Goal: Task Accomplishment & Management: Manage account settings

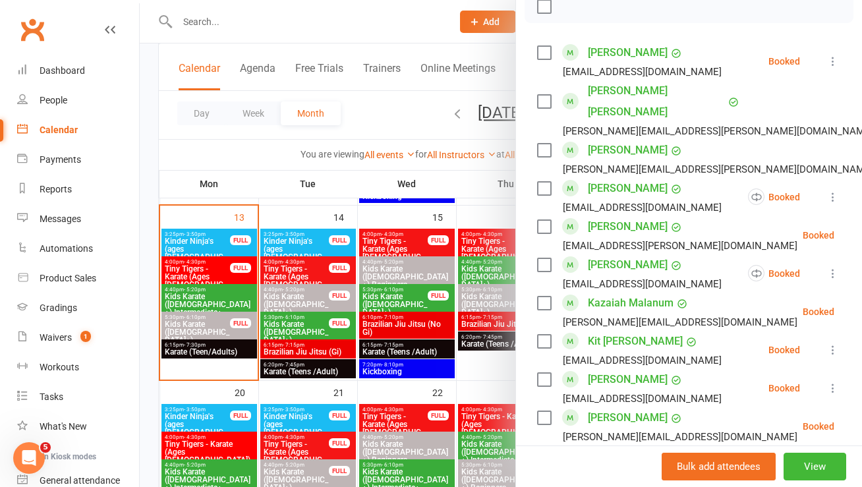
scroll to position [239, 0]
click at [189, 241] on div at bounding box center [501, 243] width 722 height 487
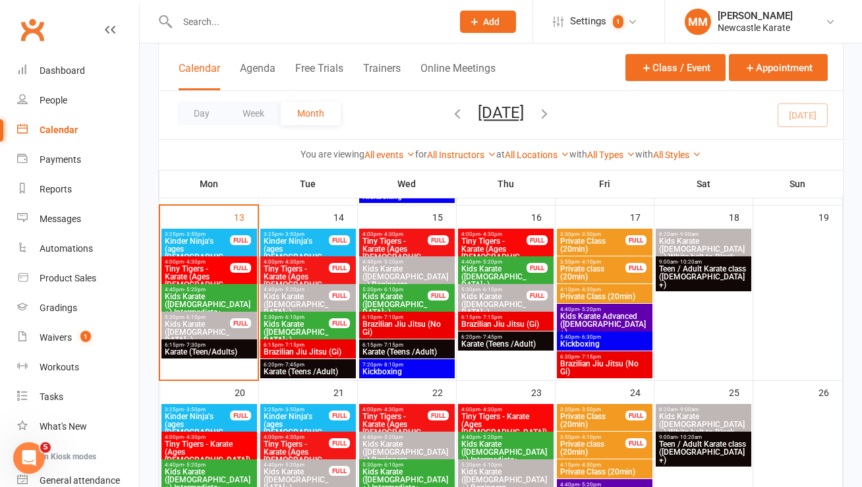
click at [185, 242] on span "Kinder Ninja's (ages [DEMOGRAPHIC_DATA])" at bounding box center [197, 253] width 67 height 32
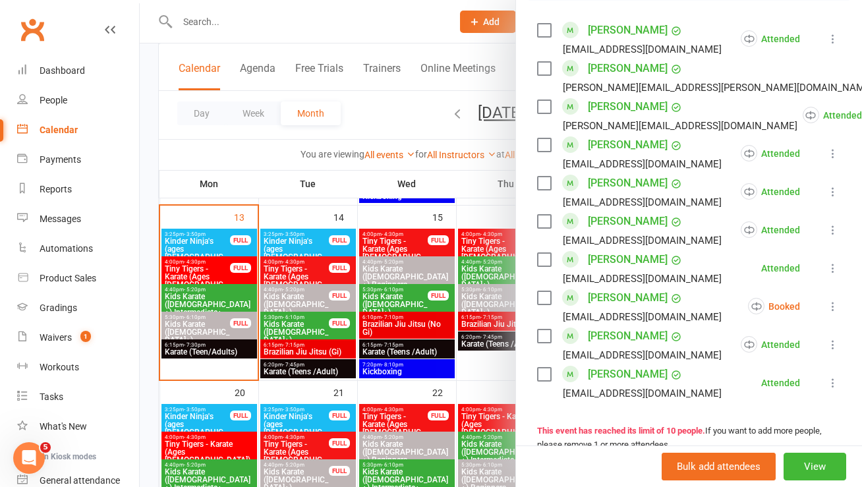
scroll to position [304, 0]
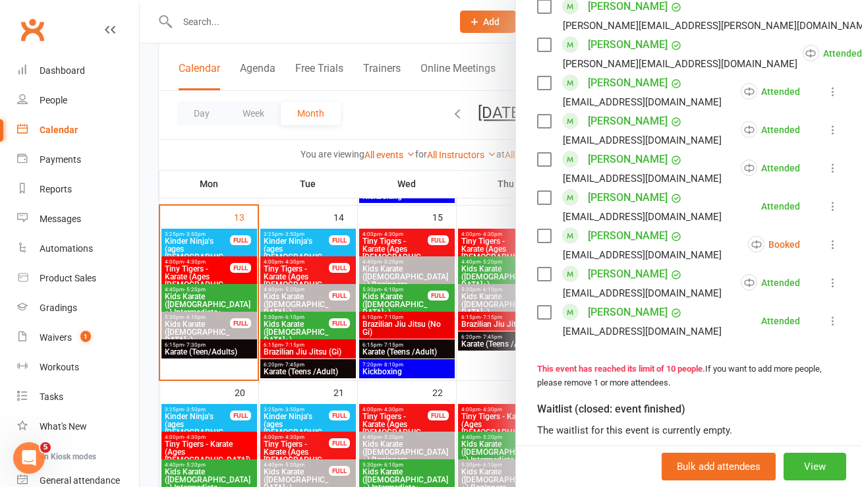
click at [826, 241] on icon at bounding box center [832, 244] width 13 height 13
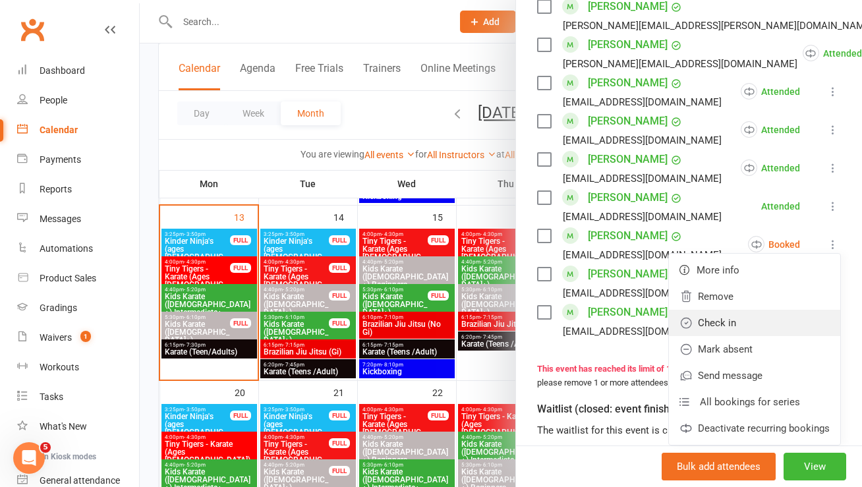
click at [704, 317] on link "Check in" at bounding box center [754, 323] width 171 height 26
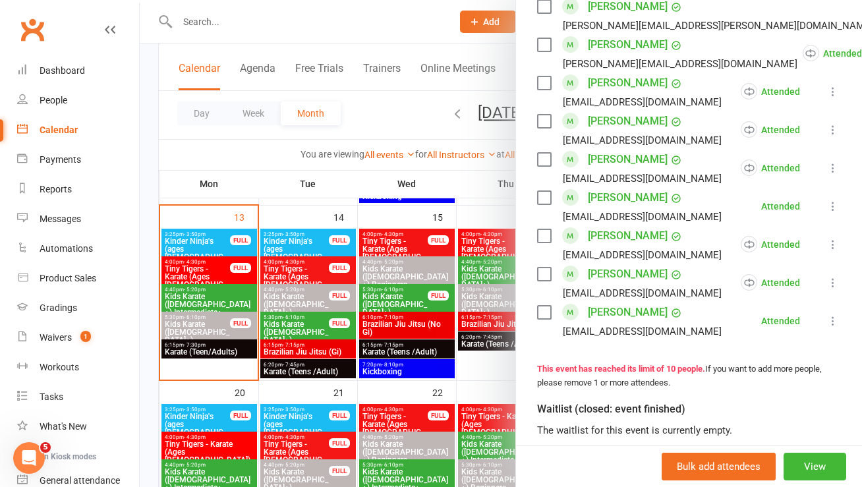
click at [213, 14] on div at bounding box center [501, 243] width 722 height 487
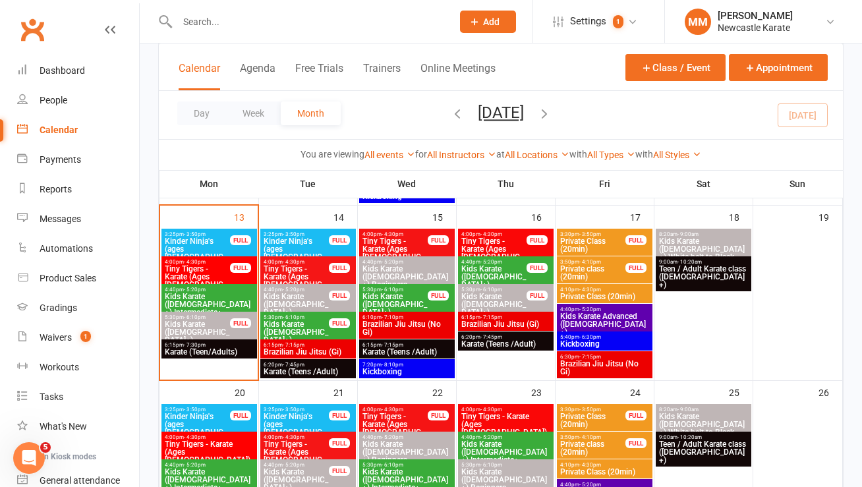
click at [206, 20] on input "text" at bounding box center [307, 22] width 269 height 18
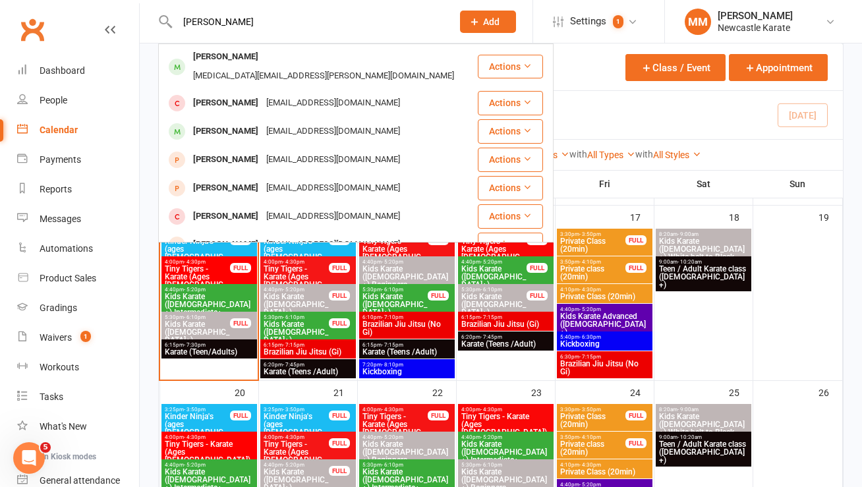
click at [215, 18] on input "[PERSON_NAME]" at bounding box center [307, 22] width 269 height 18
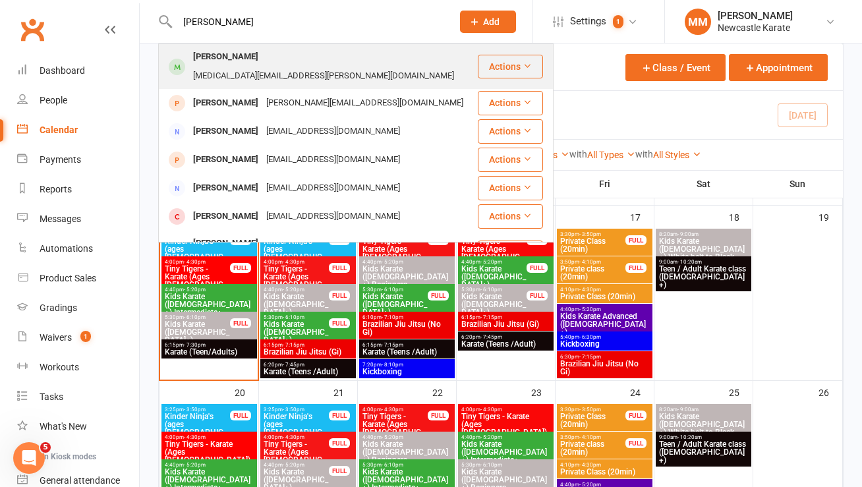
type input "[PERSON_NAME]"
click at [267, 67] on div "[MEDICAL_DATA][EMAIL_ADDRESS][PERSON_NAME][DOMAIN_NAME]" at bounding box center [323, 76] width 269 height 19
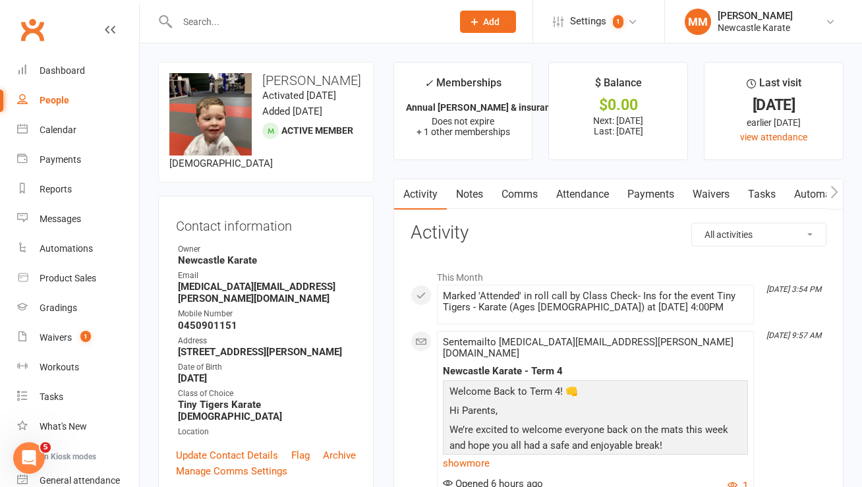
click at [655, 196] on link "Payments" at bounding box center [650, 194] width 65 height 30
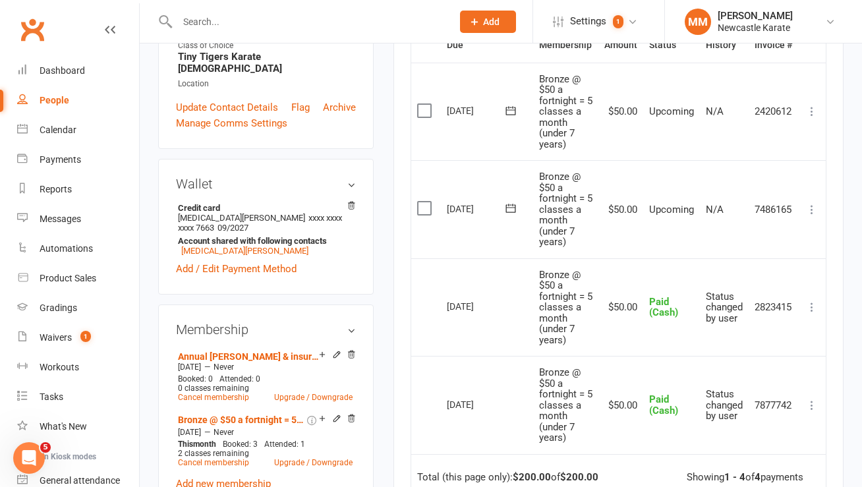
scroll to position [377, 0]
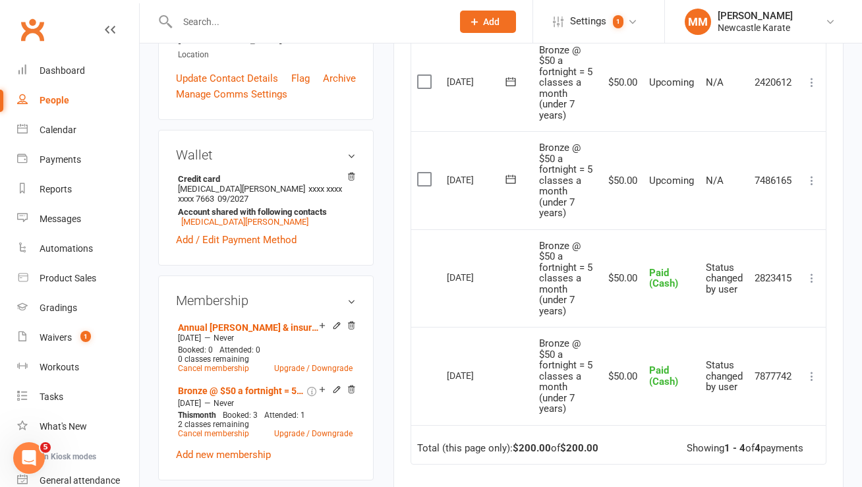
click at [810, 176] on icon at bounding box center [811, 180] width 13 height 13
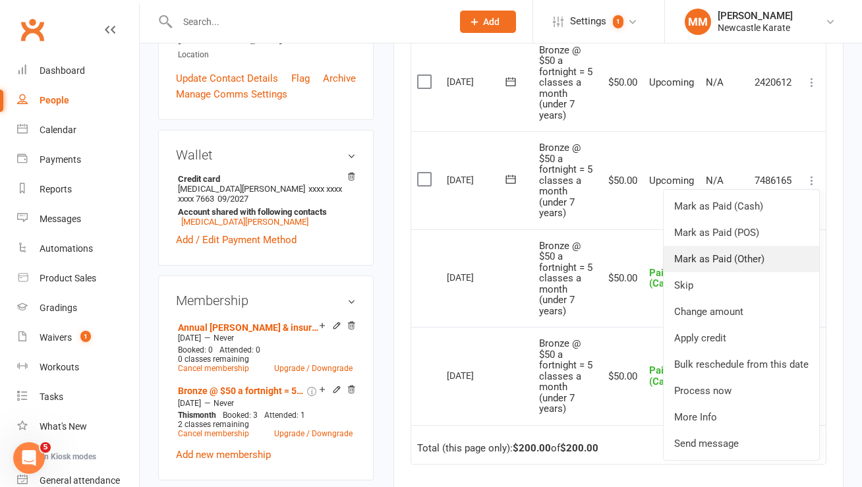
click at [783, 256] on link "Mark as Paid (Other)" at bounding box center [742, 259] width 156 height 26
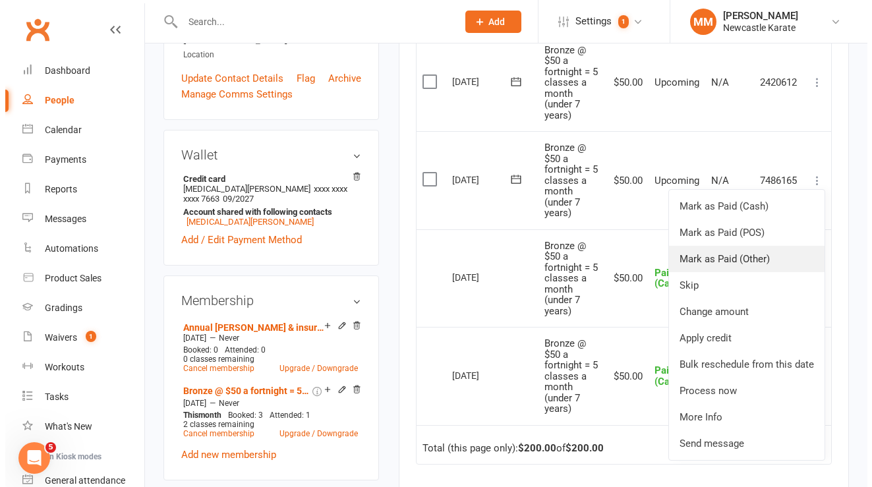
scroll to position [361, 0]
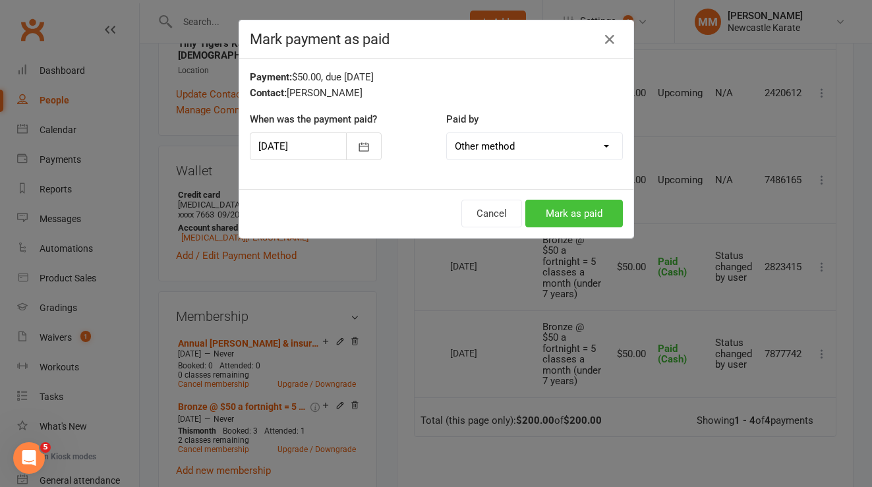
click at [577, 206] on button "Mark as paid" at bounding box center [574, 214] width 98 height 28
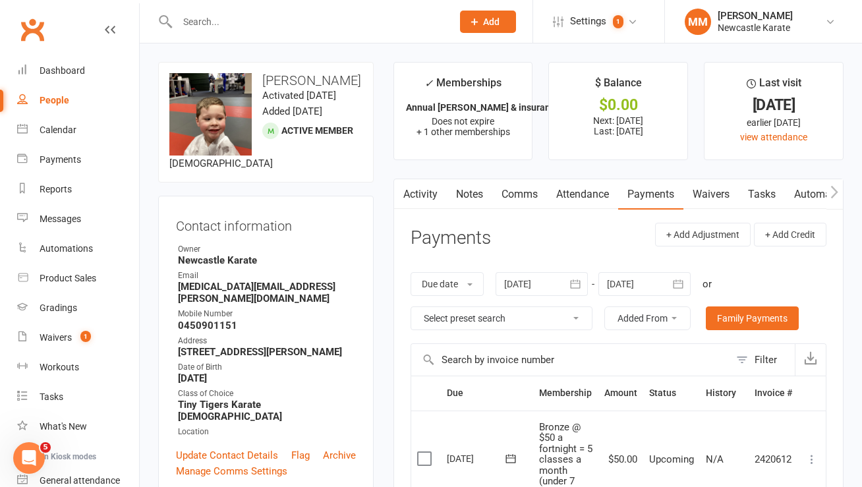
scroll to position [0, 0]
click at [218, 25] on input "text" at bounding box center [307, 22] width 269 height 18
click at [64, 71] on div "Dashboard" at bounding box center [62, 70] width 45 height 11
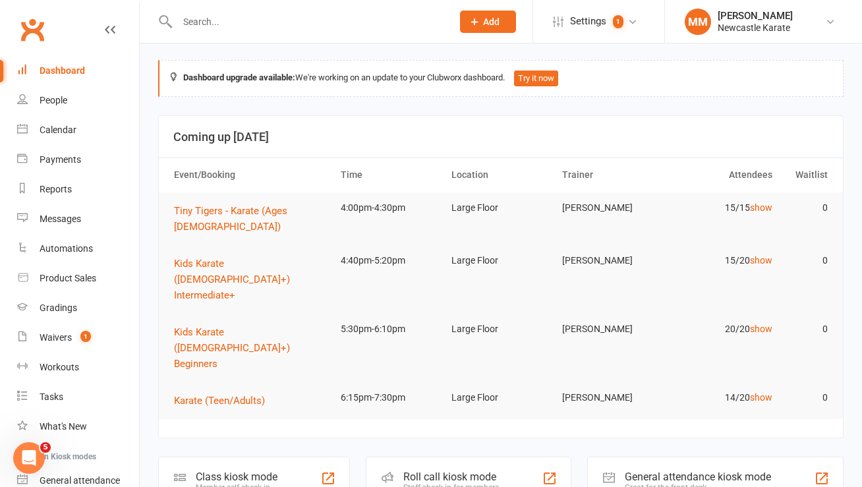
scroll to position [3, 0]
click at [62, 134] on div "Calendar" at bounding box center [58, 130] width 37 height 11
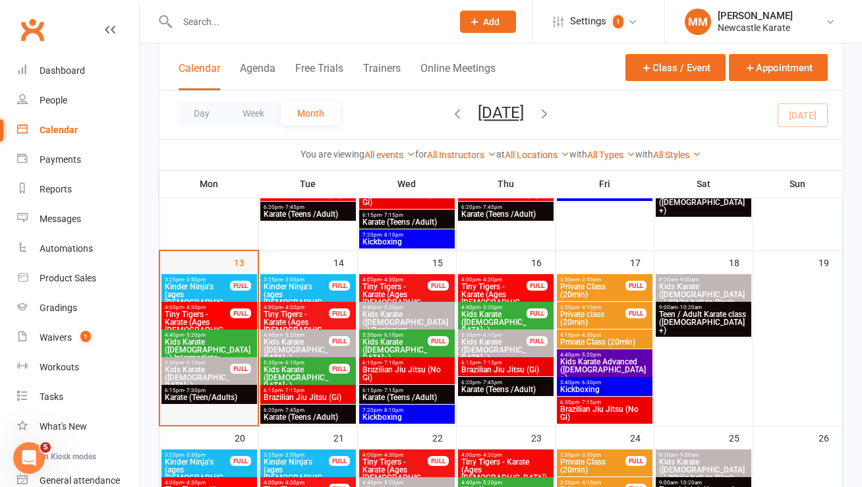
scroll to position [298, 0]
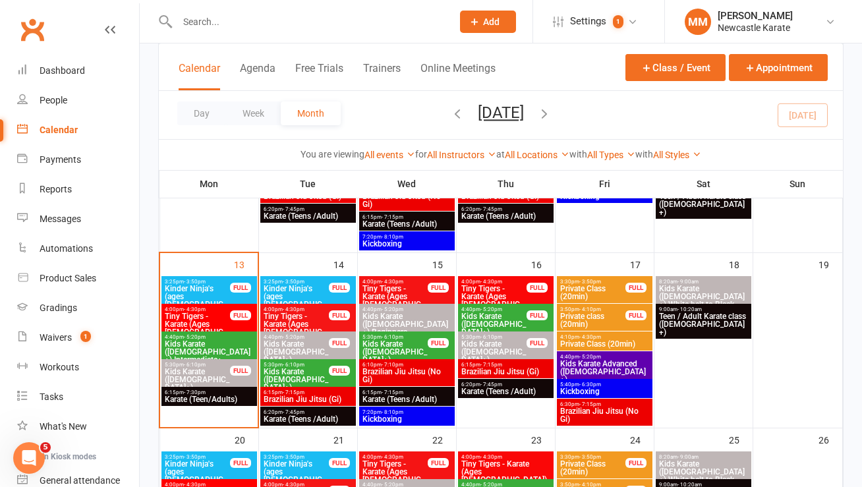
click at [188, 285] on span "Kinder Ninja's (ages [DEMOGRAPHIC_DATA])" at bounding box center [197, 301] width 67 height 32
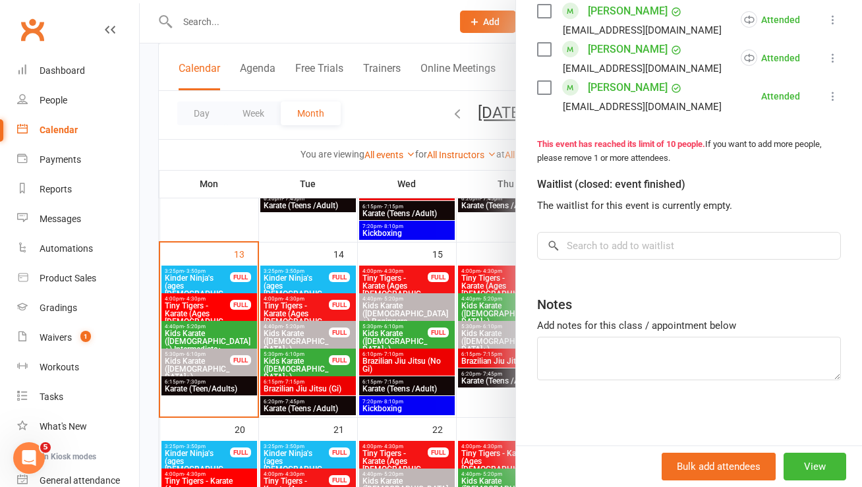
scroll to position [311, 0]
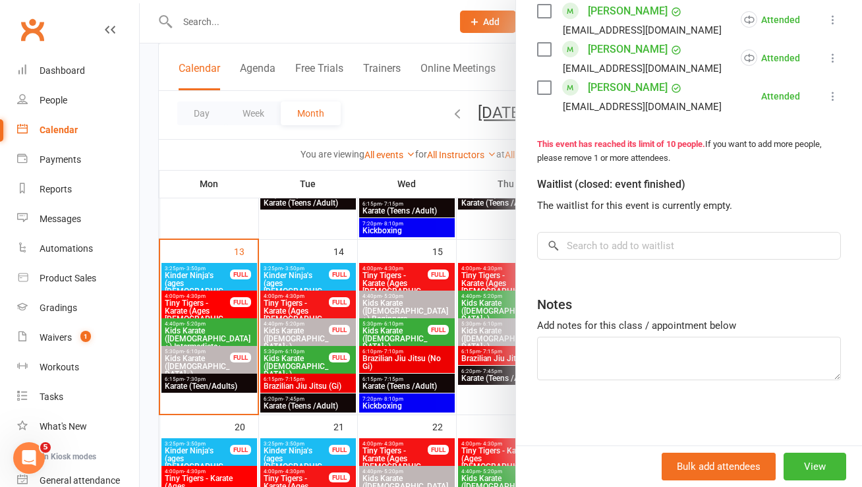
click at [398, 119] on div at bounding box center [501, 243] width 722 height 487
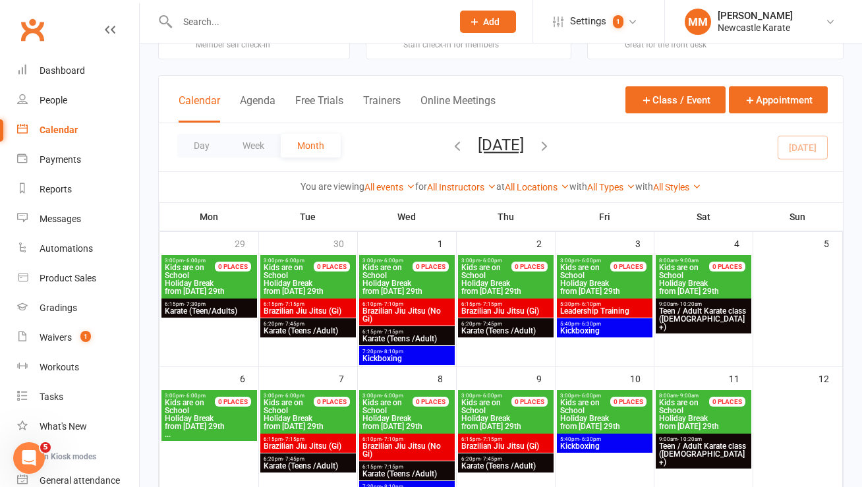
scroll to position [0, 0]
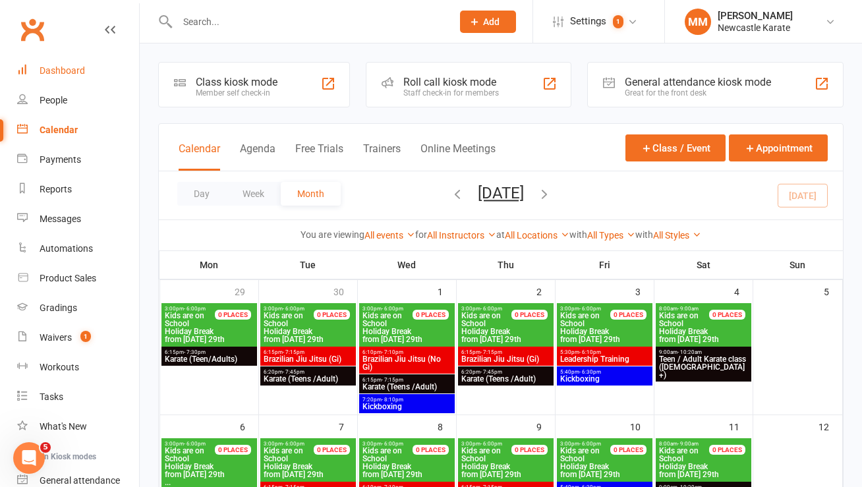
click at [78, 70] on div "Dashboard" at bounding box center [62, 70] width 45 height 11
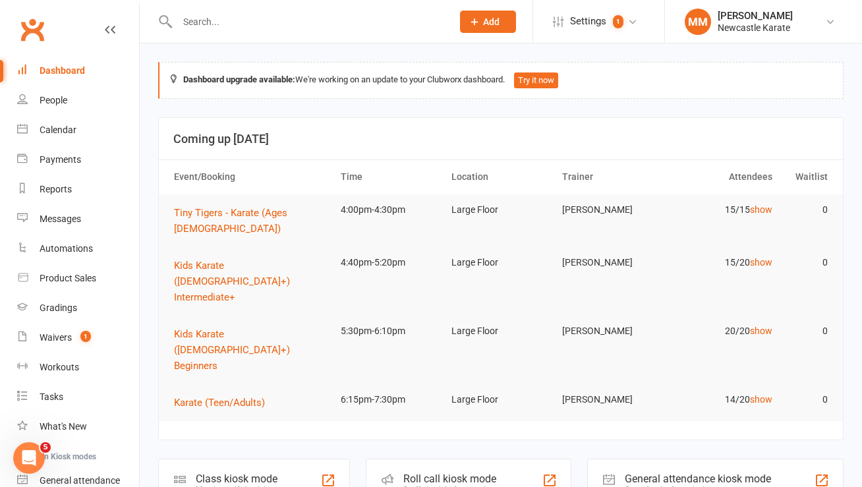
click at [214, 22] on input "text" at bounding box center [307, 22] width 269 height 18
click at [67, 130] on div "Calendar" at bounding box center [58, 130] width 37 height 11
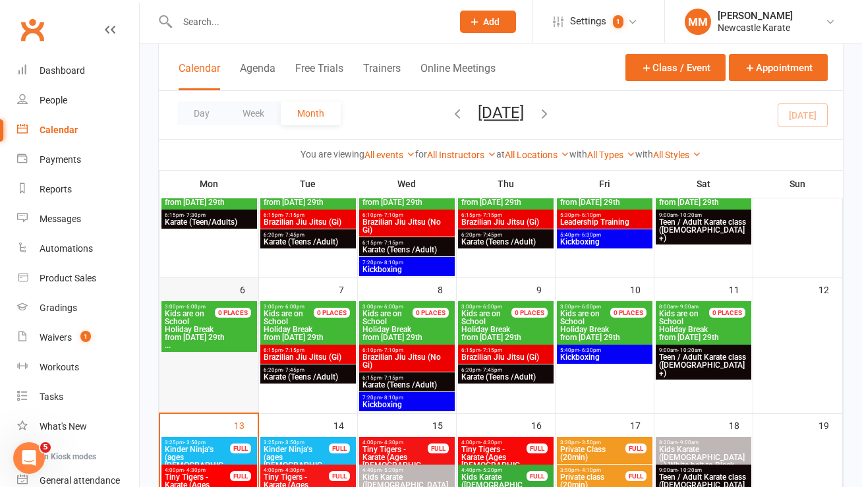
scroll to position [138, 0]
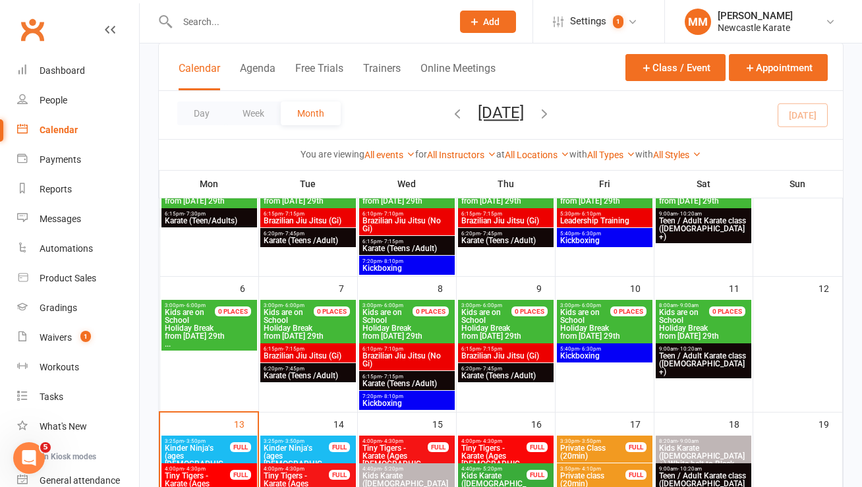
click at [204, 448] on span "Kinder Ninja's (ages [DEMOGRAPHIC_DATA])" at bounding box center [197, 460] width 67 height 32
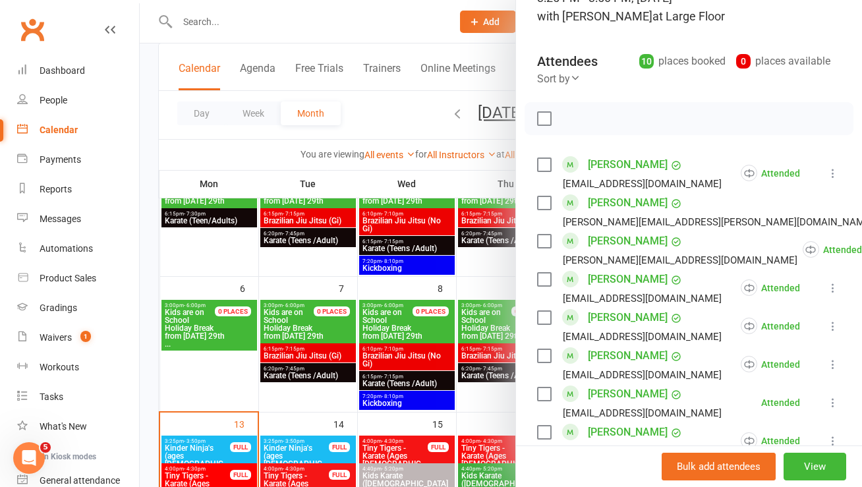
scroll to position [0, 0]
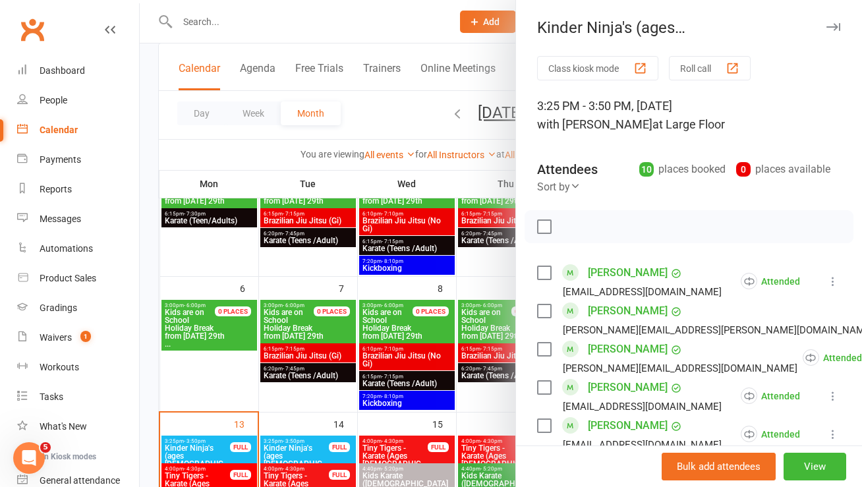
click at [210, 19] on div at bounding box center [501, 243] width 722 height 487
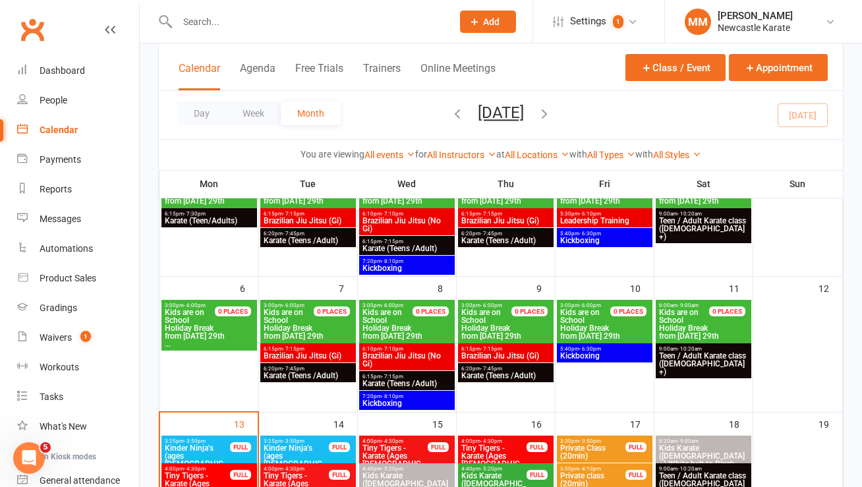
click at [193, 20] on input "text" at bounding box center [307, 22] width 269 height 18
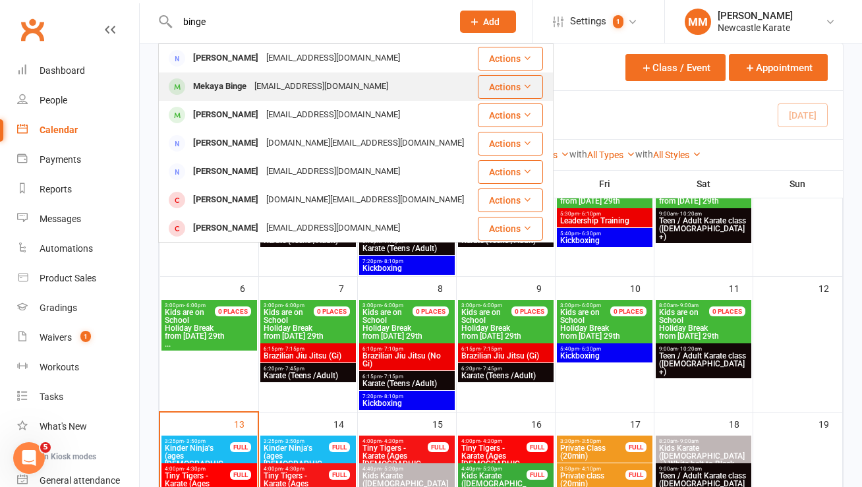
type input "binge"
click at [240, 84] on div "Mekaya Binge" at bounding box center [219, 86] width 61 height 19
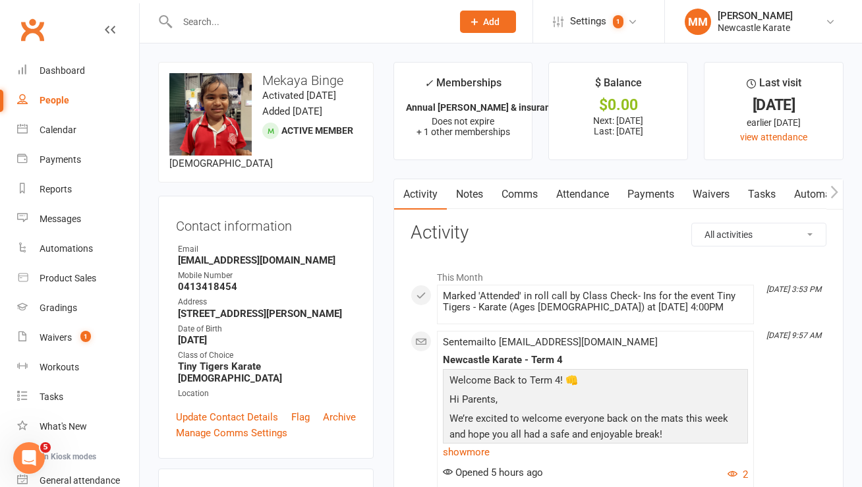
scroll to position [0, 1]
click at [583, 190] on link "Attendance" at bounding box center [581, 194] width 71 height 30
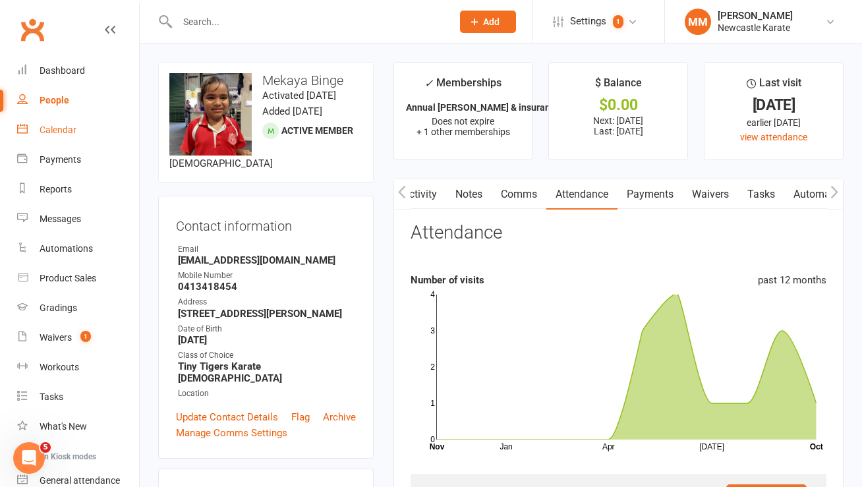
click at [66, 127] on div "Calendar" at bounding box center [58, 130] width 37 height 11
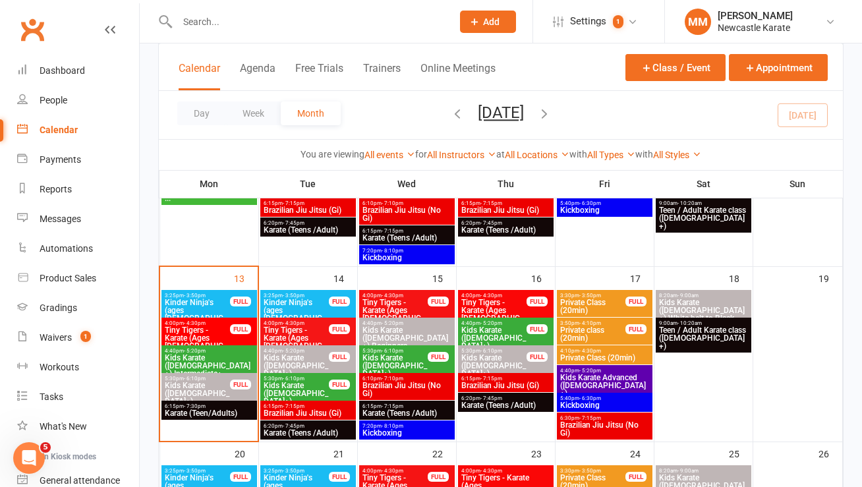
scroll to position [287, 0]
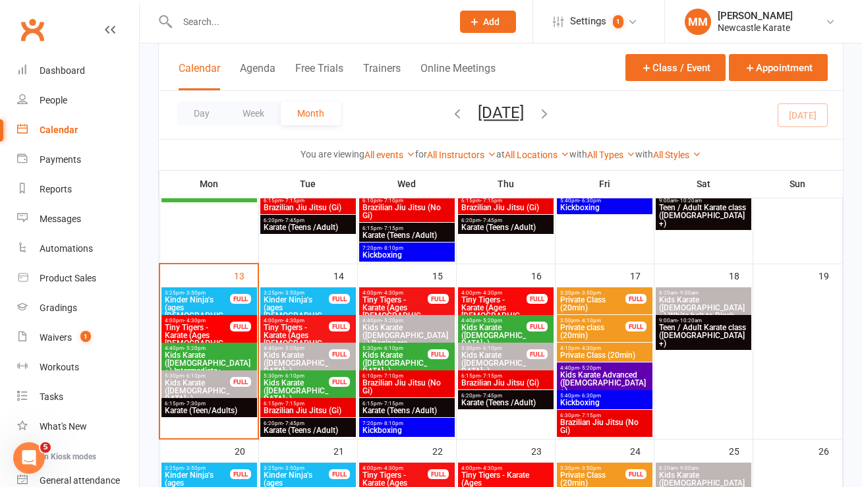
click at [220, 297] on span "Kinder Ninja's (ages [DEMOGRAPHIC_DATA])" at bounding box center [197, 312] width 67 height 32
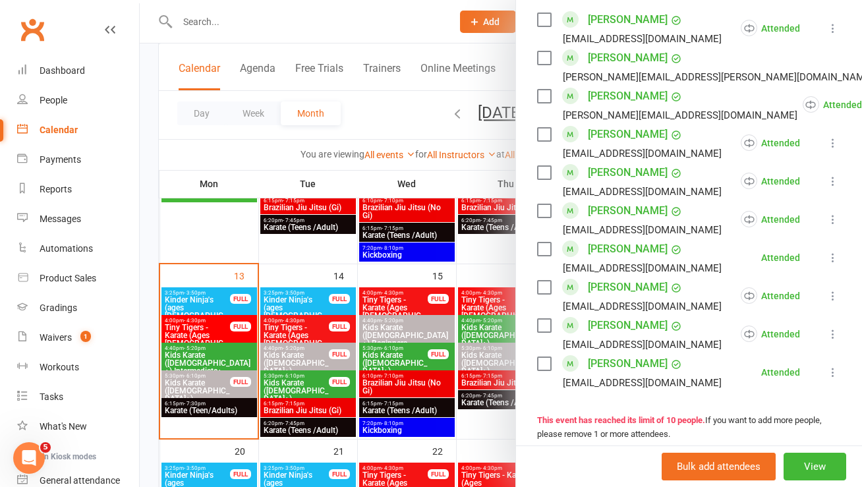
scroll to position [529, 0]
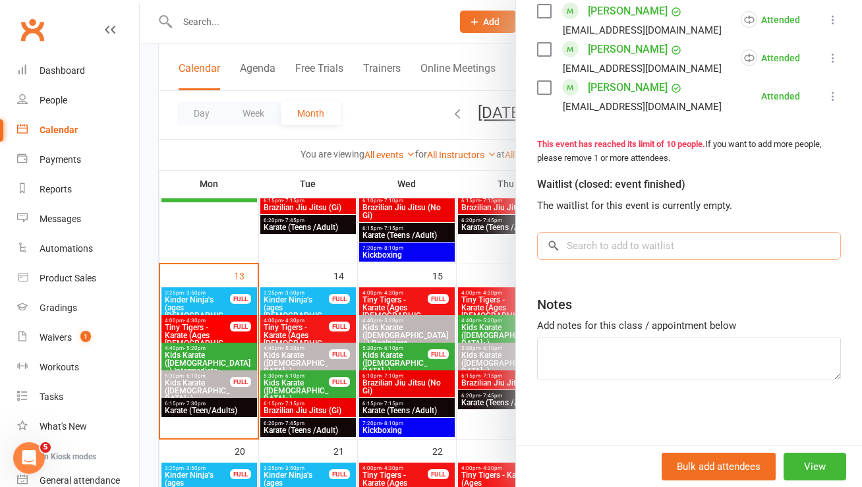
click at [566, 248] on input "search" at bounding box center [689, 246] width 304 height 28
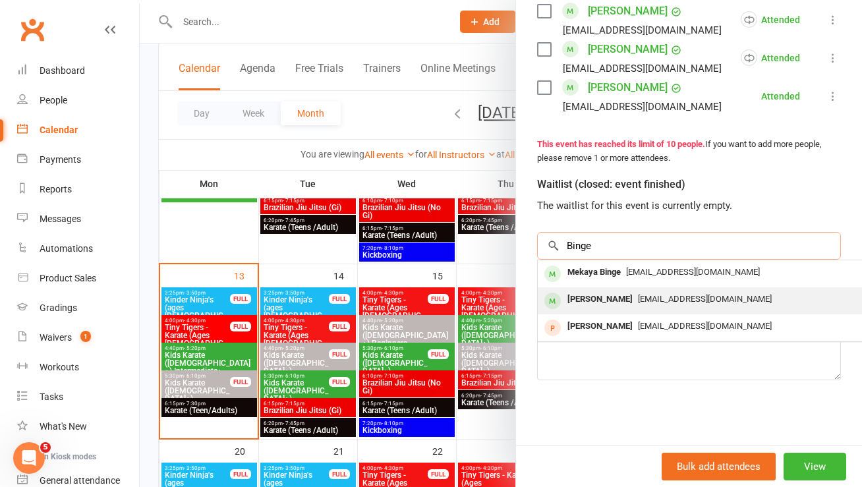
type input "Binge"
click at [631, 291] on div "[EMAIL_ADDRESS][DOMAIN_NAME]" at bounding box center [734, 299] width 383 height 19
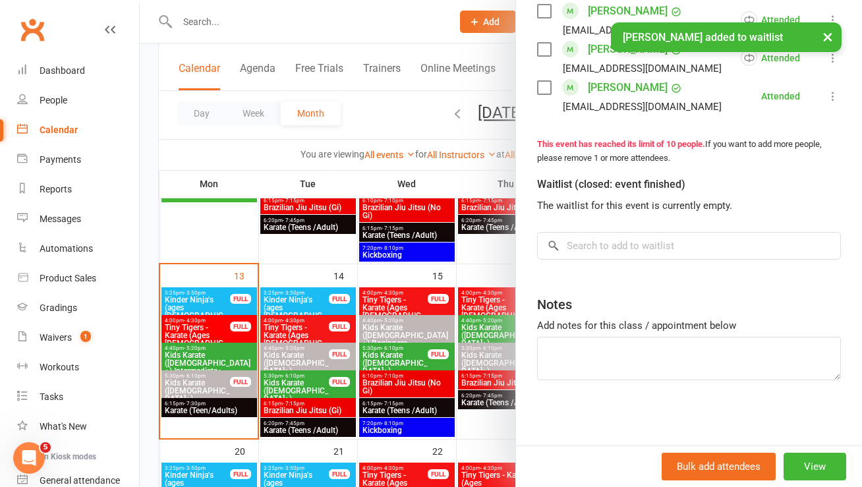
scroll to position [548, 0]
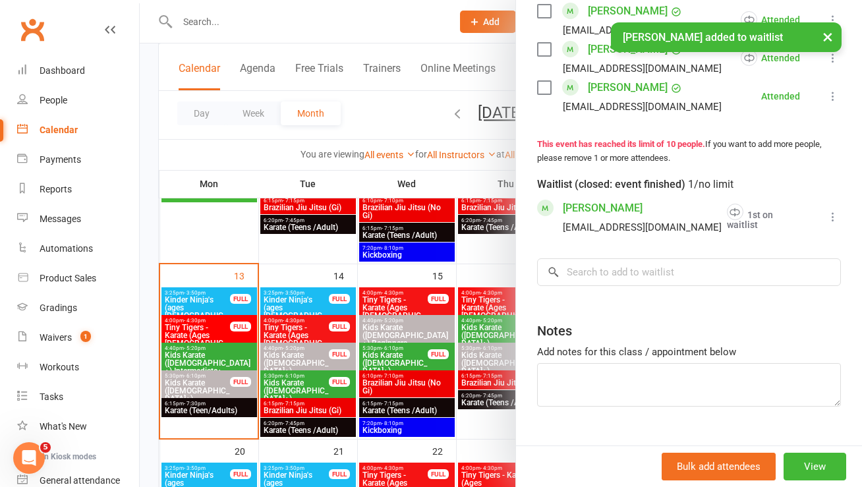
click at [826, 211] on icon at bounding box center [832, 216] width 13 height 13
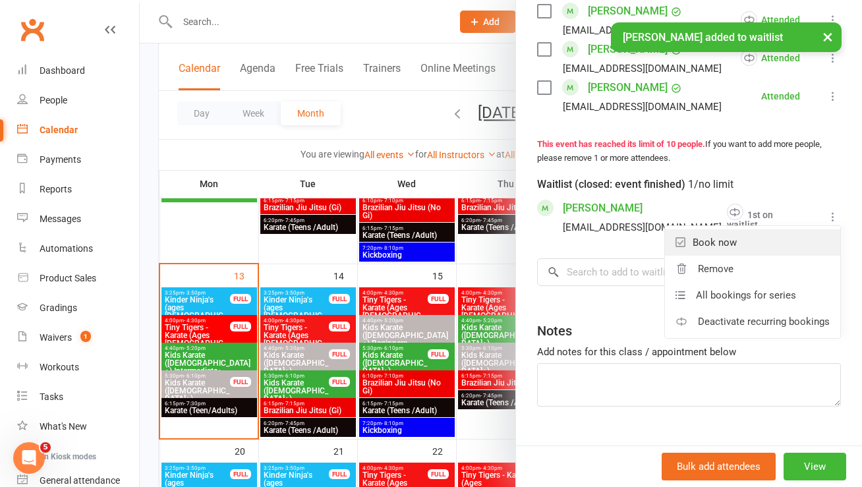
click at [718, 242] on link "Book now" at bounding box center [752, 242] width 175 height 26
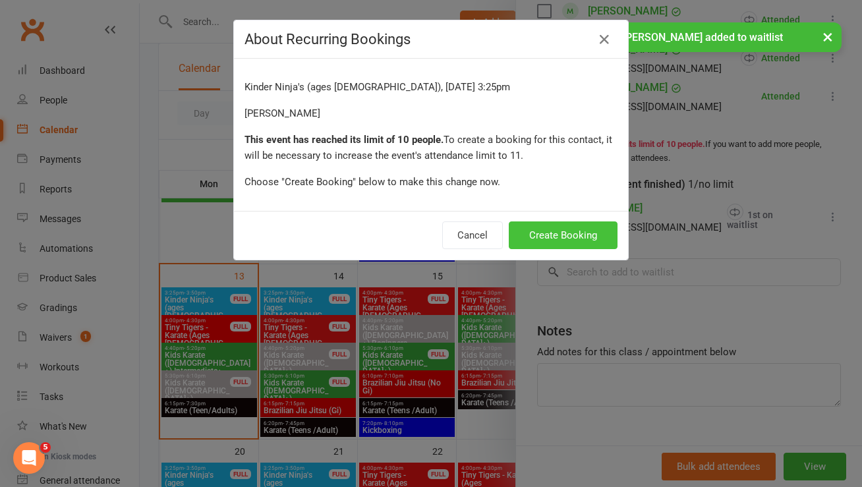
click at [544, 233] on button "Create Booking" at bounding box center [563, 235] width 109 height 28
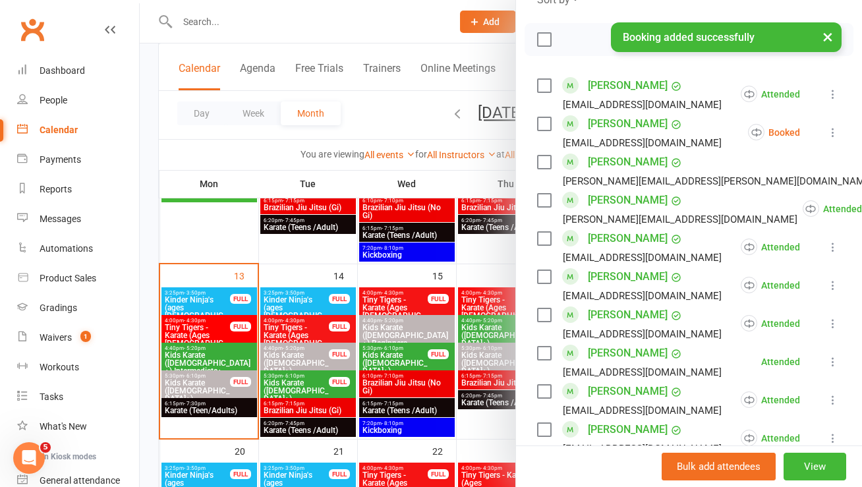
scroll to position [184, 0]
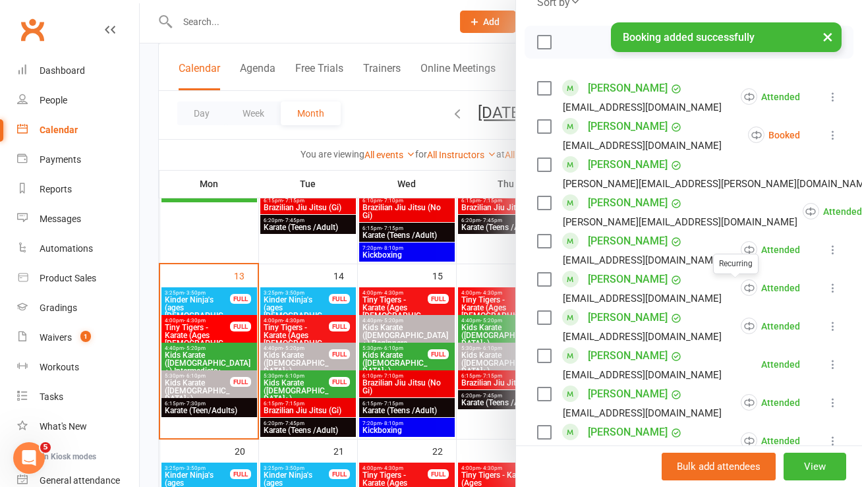
click at [826, 129] on icon at bounding box center [832, 134] width 13 height 13
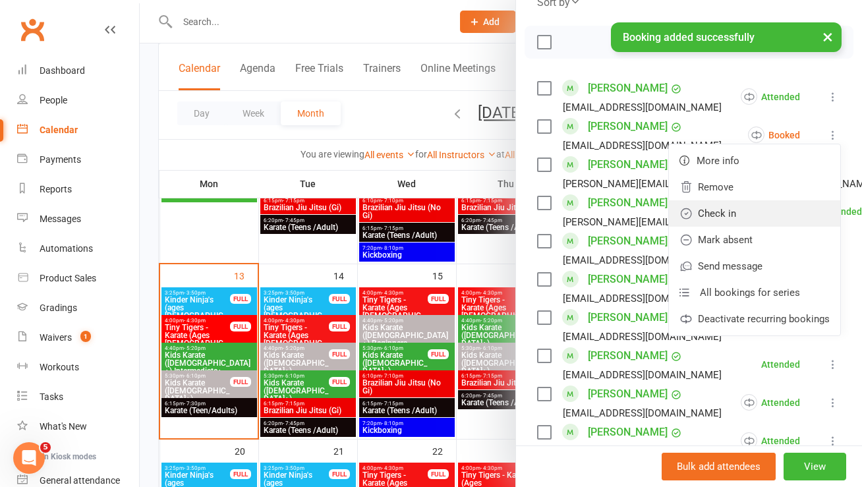
click at [751, 211] on link "Check in" at bounding box center [754, 213] width 171 height 26
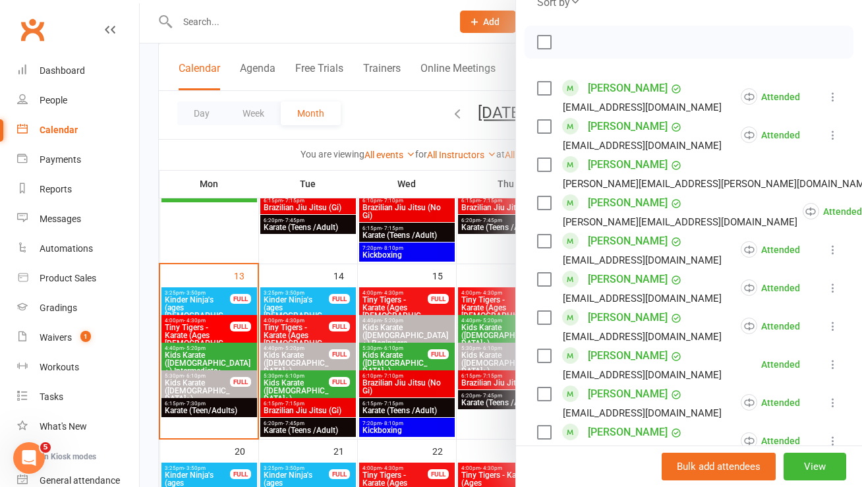
click at [371, 99] on div at bounding box center [501, 243] width 722 height 487
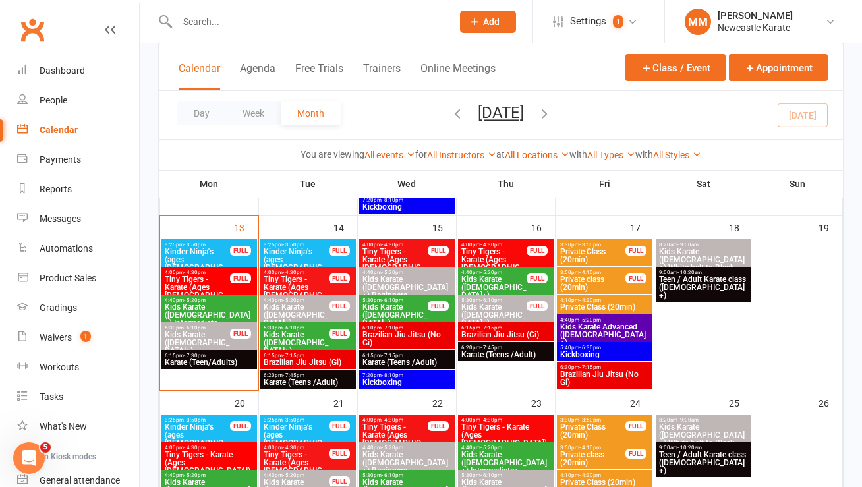
scroll to position [335, 0]
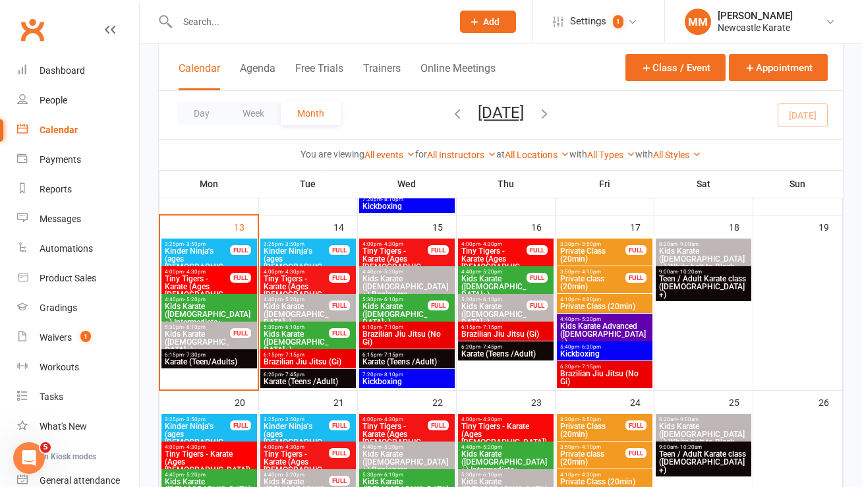
click at [212, 250] on span "Kinder Ninja's (ages [DEMOGRAPHIC_DATA])" at bounding box center [197, 263] width 67 height 32
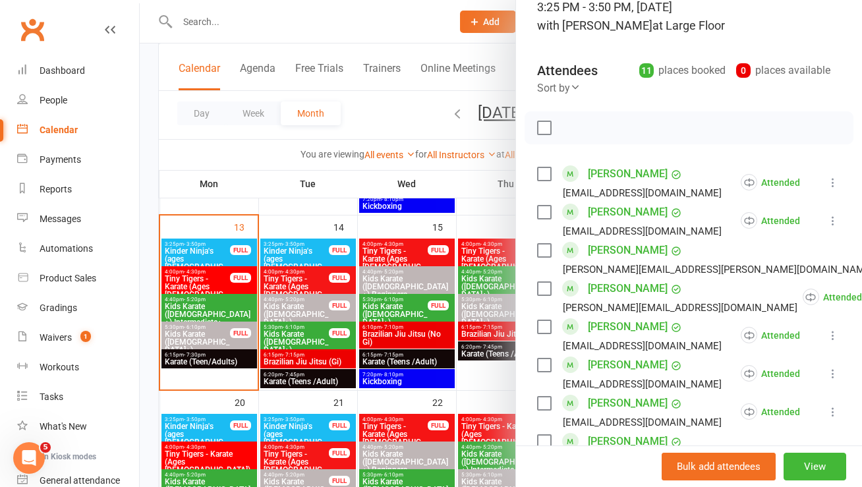
scroll to position [98, 0]
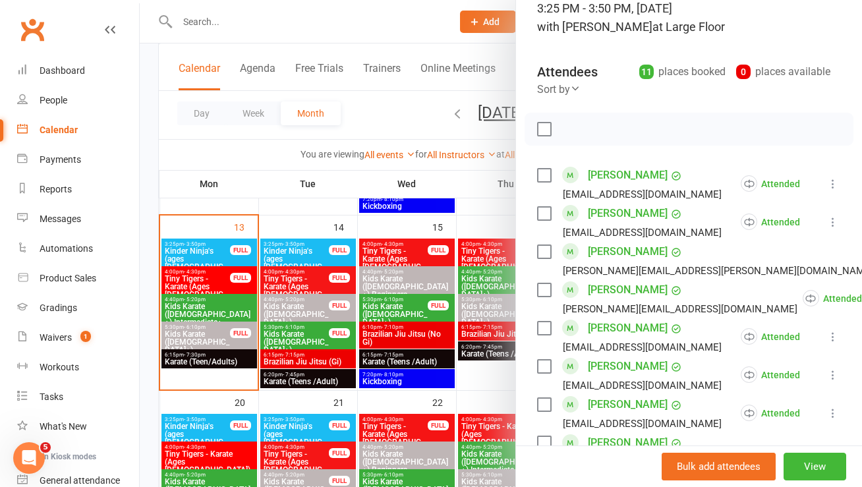
click at [623, 214] on link "[PERSON_NAME]" at bounding box center [628, 213] width 80 height 21
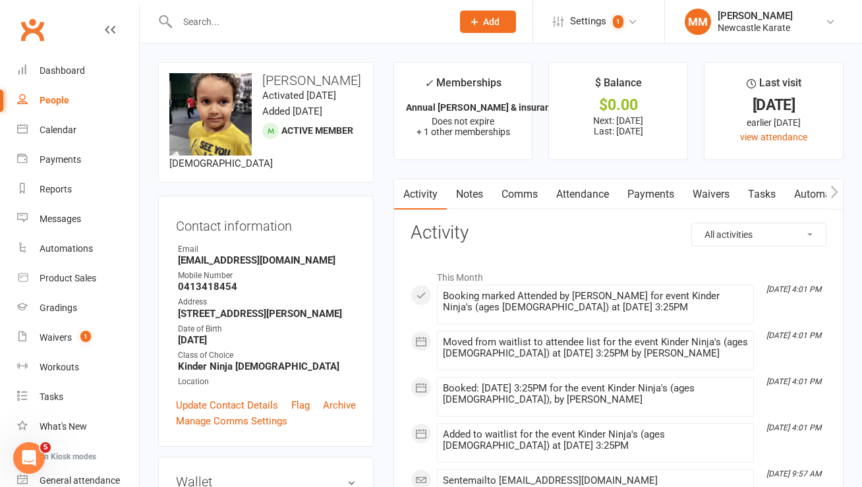
click at [582, 194] on link "Attendance" at bounding box center [582, 194] width 71 height 30
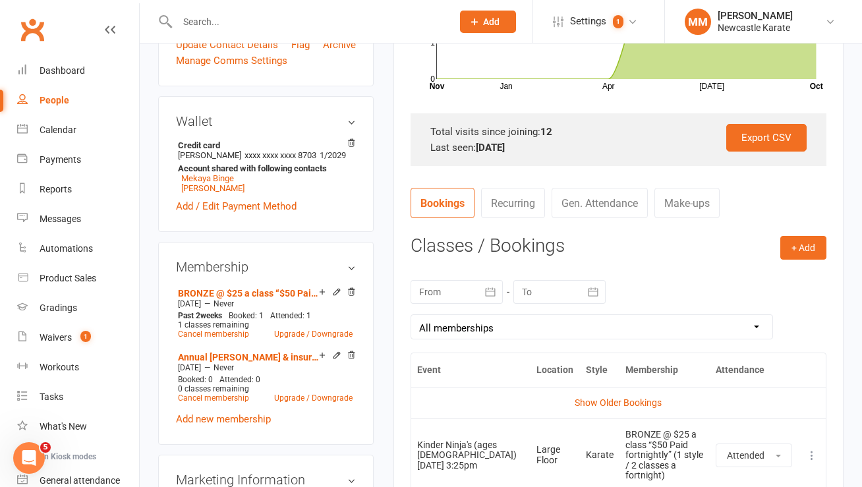
scroll to position [361, 0]
